Goal: Navigation & Orientation: Find specific page/section

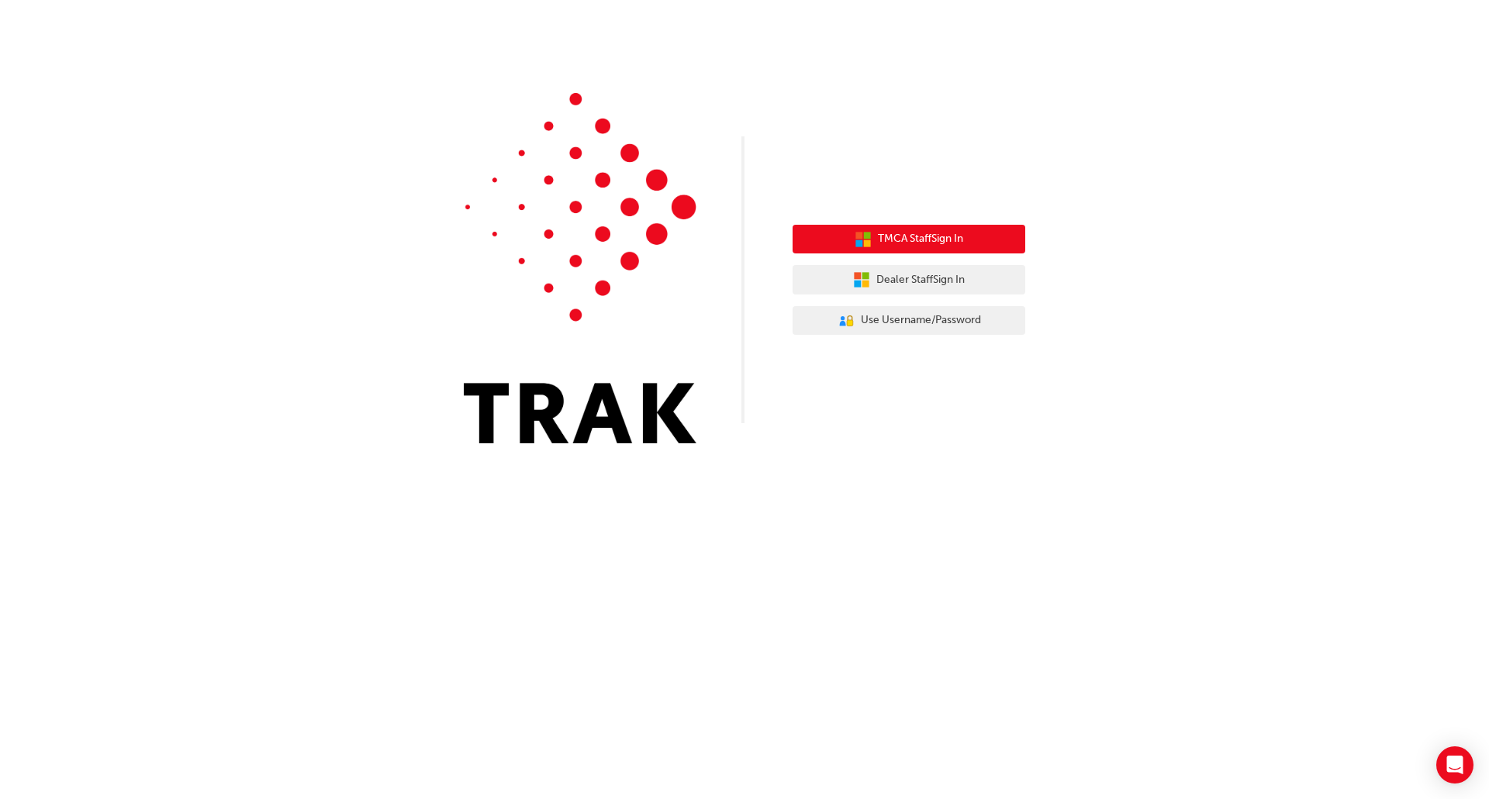
click at [944, 247] on span "TMCA Staff Sign In" at bounding box center [920, 239] width 85 height 18
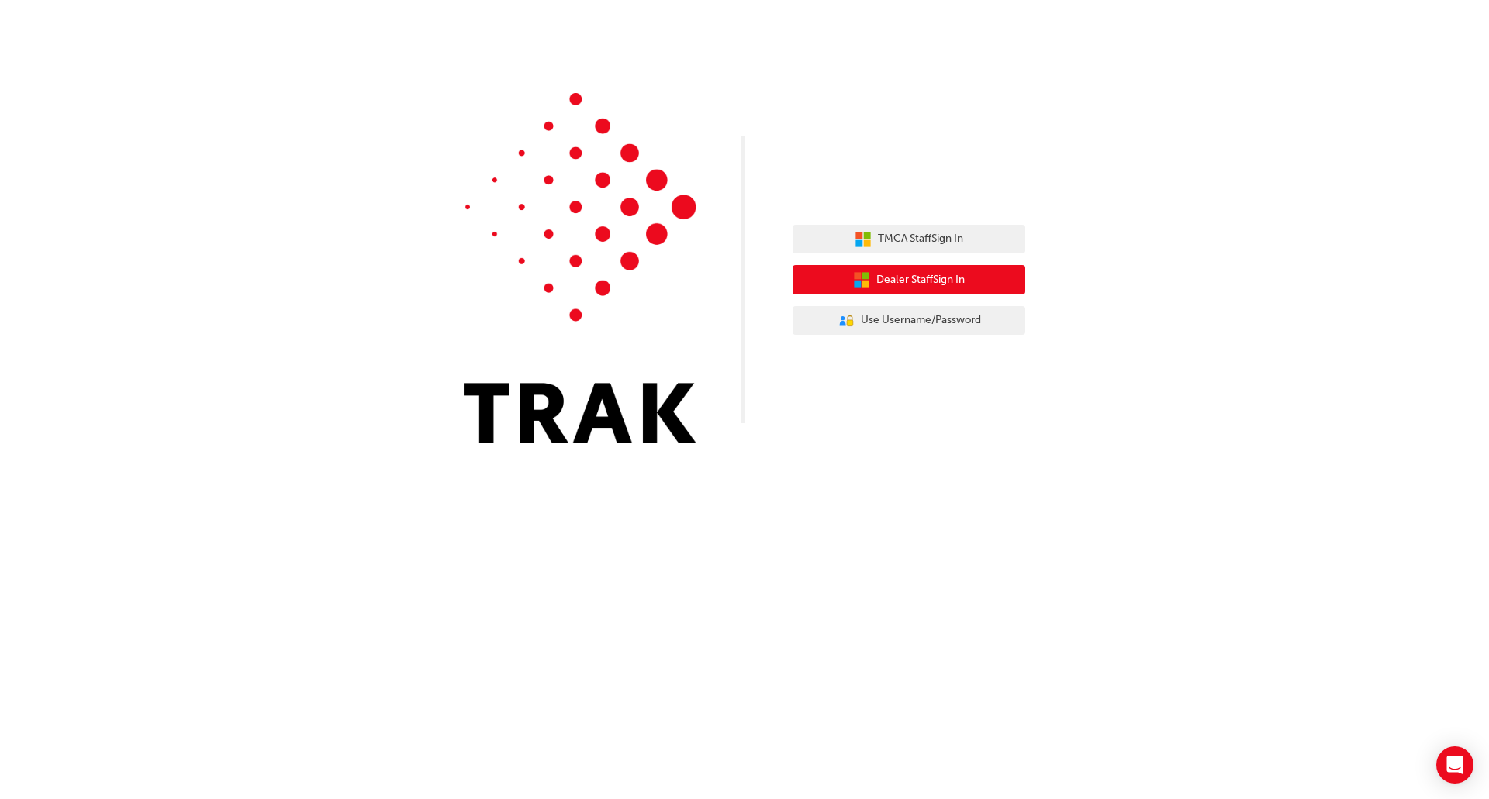
click at [870, 278] on button "Dealer Staff Sign In" at bounding box center [908, 279] width 233 height 29
